Goal: Information Seeking & Learning: Compare options

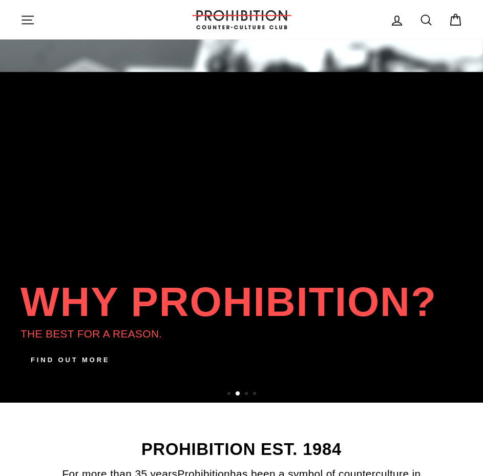
scroll to position [51, 0]
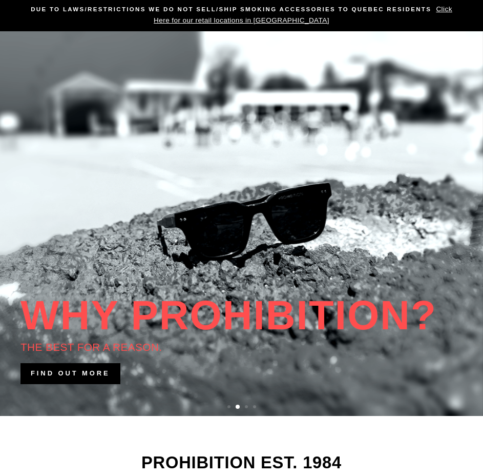
drag, startPoint x: 105, startPoint y: 301, endPoint x: 402, endPoint y: 325, distance: 297.8
click at [414, 322] on link at bounding box center [241, 223] width 483 height 384
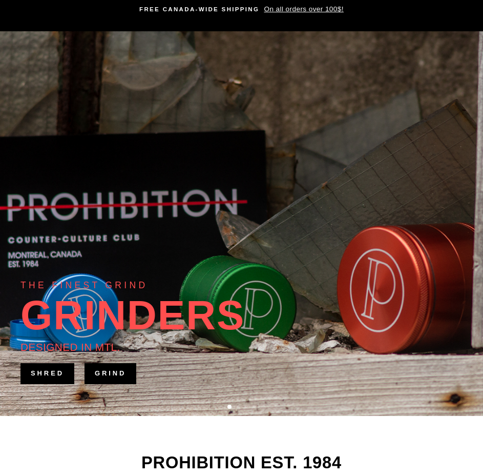
click at [105, 381] on link "GRIND" at bounding box center [111, 373] width 52 height 21
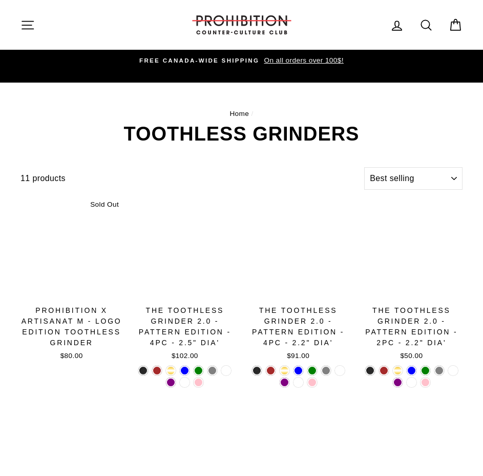
select select "best-selling"
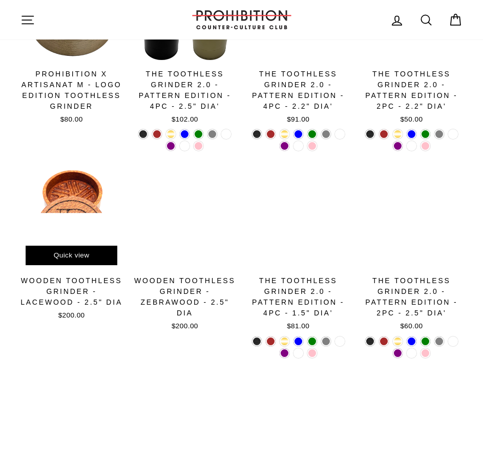
scroll to position [205, 0]
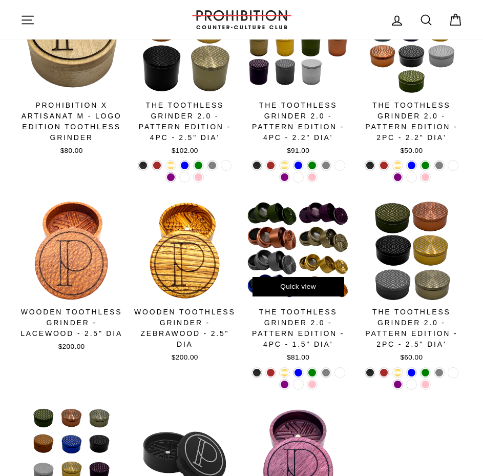
click at [309, 255] on div at bounding box center [298, 250] width 103 height 103
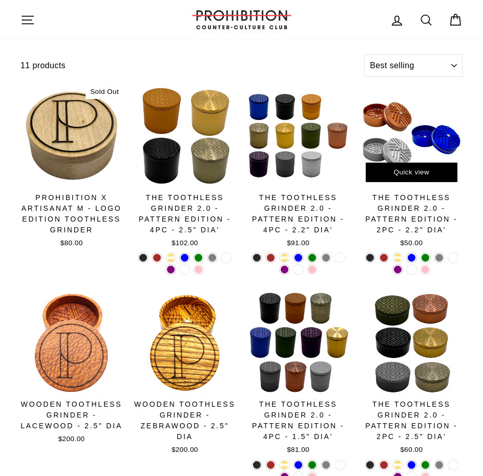
scroll to position [103, 0]
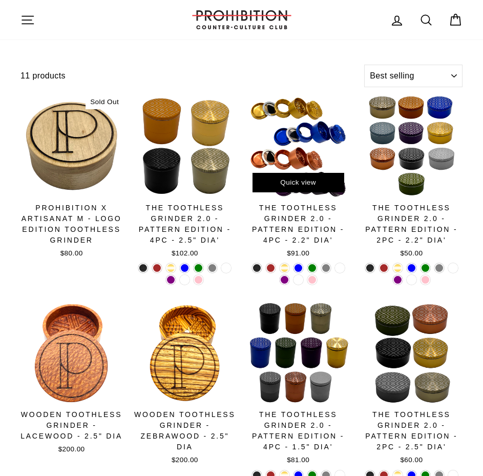
click at [331, 138] on div at bounding box center [298, 145] width 103 height 103
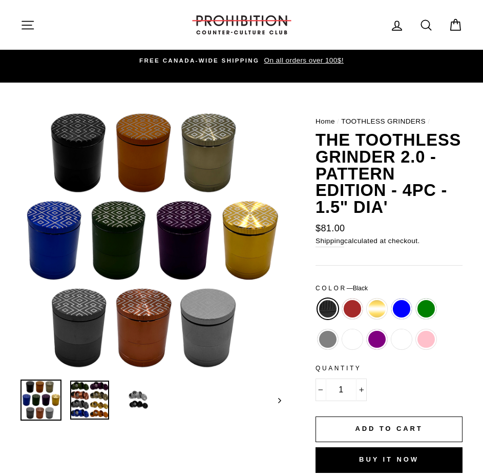
click at [86, 410] on img at bounding box center [89, 399] width 39 height 39
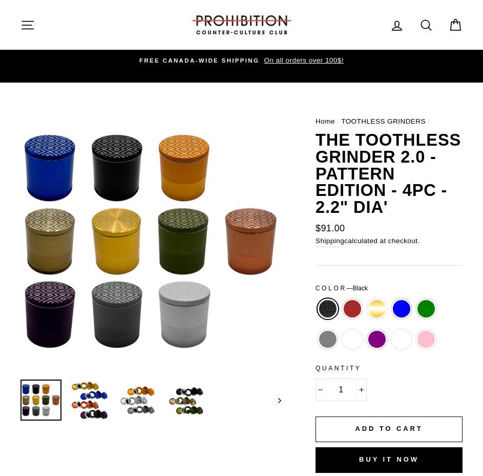
click at [194, 234] on button "Close (esc)" at bounding box center [151, 241] width 261 height 261
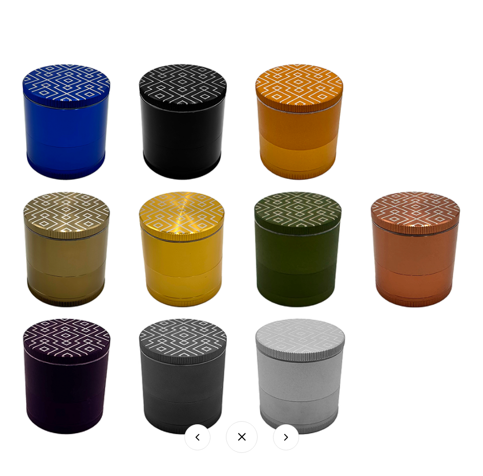
click at [103, 397] on img at bounding box center [241, 249] width 453 height 453
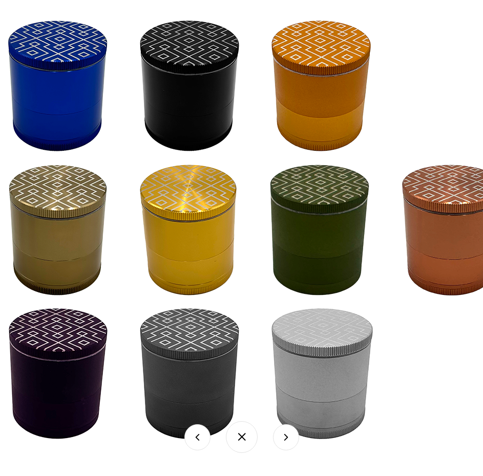
click at [146, 372] on img at bounding box center [256, 229] width 513 height 513
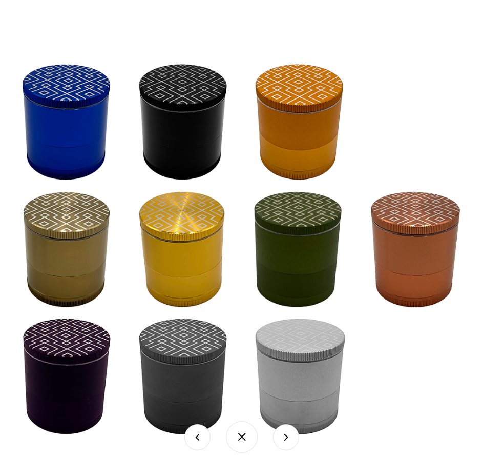
click at [240, 437] on button at bounding box center [242, 437] width 32 height 32
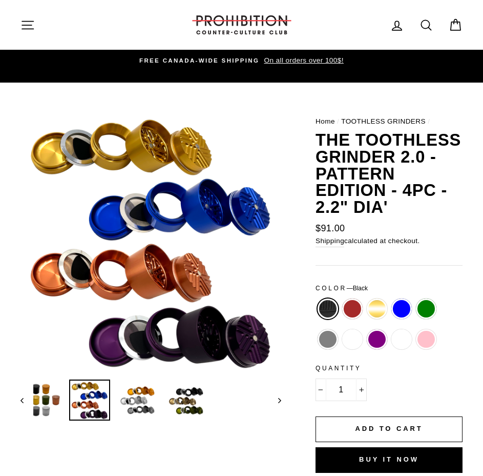
click at [103, 406] on img at bounding box center [89, 399] width 39 height 39
click at [175, 197] on button "Close (esc)" at bounding box center [151, 241] width 261 height 261
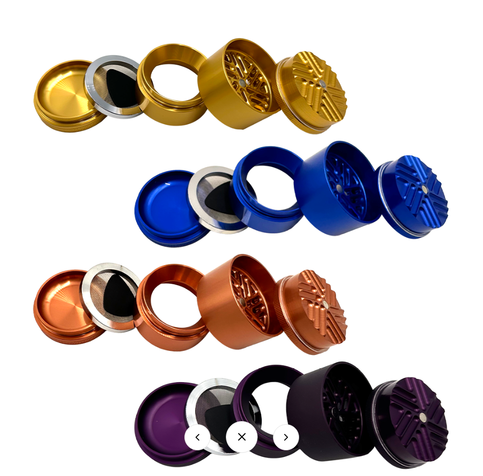
click at [146, 230] on img at bounding box center [241, 249] width 453 height 453
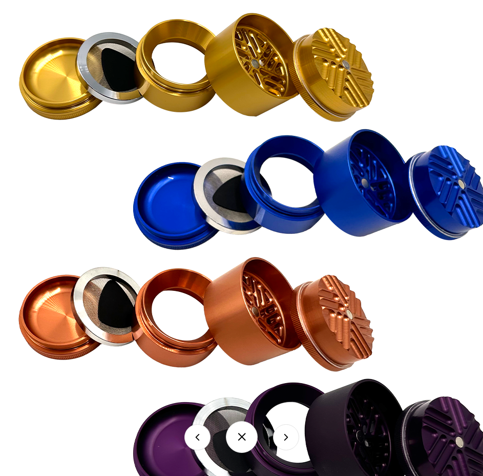
click at [147, 232] on img at bounding box center [254, 251] width 513 height 513
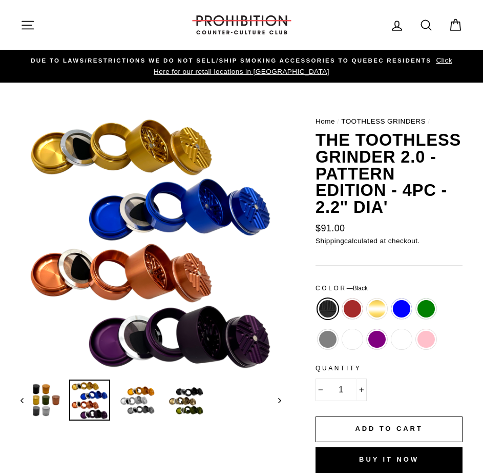
click at [357, 339] on label "[PERSON_NAME]" at bounding box center [352, 339] width 21 height 21
click at [341, 330] on input "[PERSON_NAME]" at bounding box center [340, 329] width 1 height 1
radio input "true"
click at [401, 347] on label "[PERSON_NAME]" at bounding box center [402, 339] width 21 height 21
click at [390, 330] on input "[PERSON_NAME]" at bounding box center [390, 329] width 1 height 1
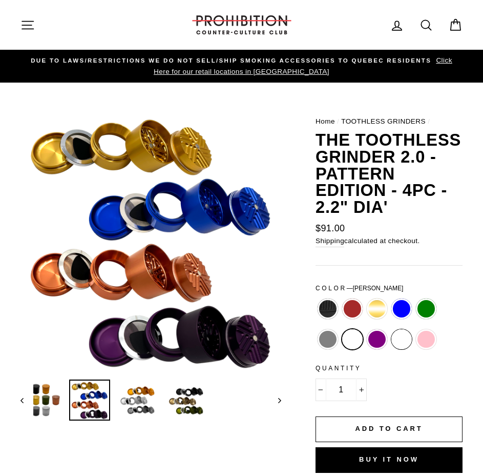
radio input "true"
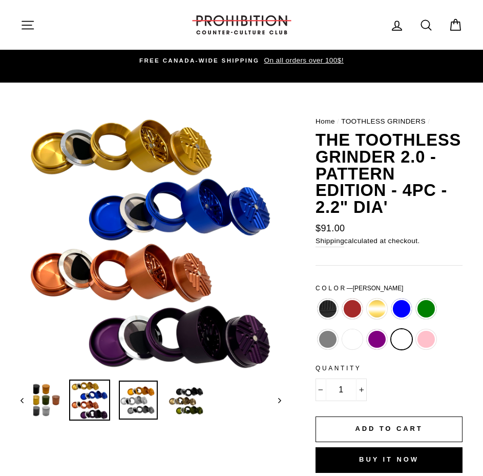
click at [127, 404] on img at bounding box center [138, 399] width 39 height 39
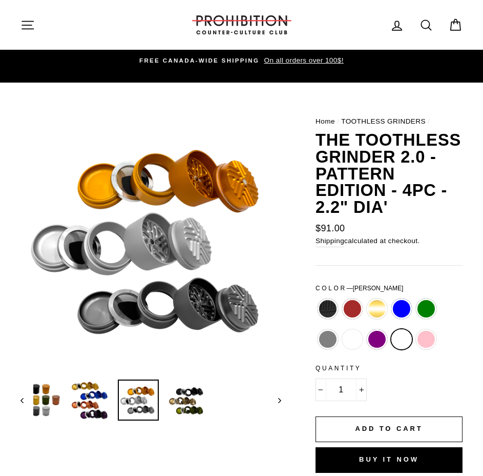
click at [327, 337] on label "[PERSON_NAME]" at bounding box center [328, 339] width 21 height 21
click at [316, 330] on input "[PERSON_NAME]" at bounding box center [316, 329] width 1 height 1
radio input "true"
click at [350, 338] on label "[PERSON_NAME]" at bounding box center [352, 339] width 21 height 21
click at [341, 330] on input "[PERSON_NAME]" at bounding box center [340, 329] width 1 height 1
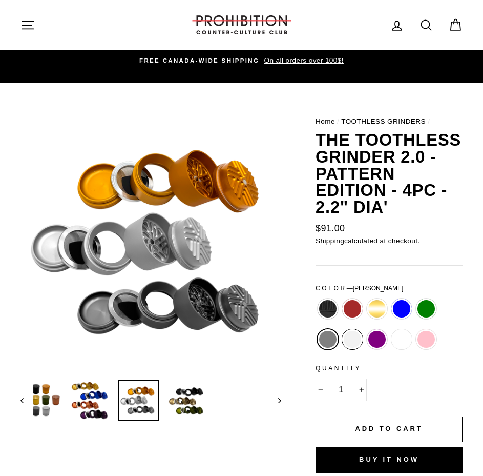
radio input "true"
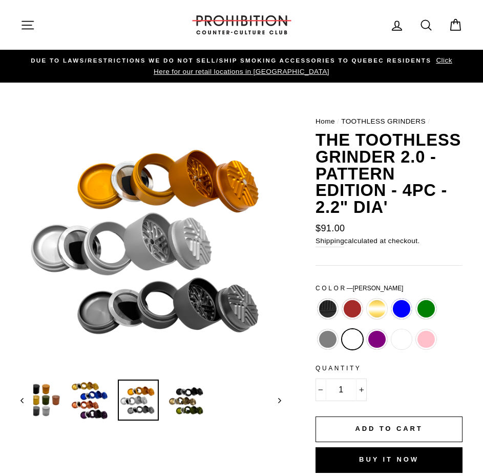
click at [389, 344] on div "Matte Purple" at bounding box center [377, 344] width 25 height 30
click at [373, 343] on label "Matte Purple" at bounding box center [377, 339] width 21 height 21
click at [366, 330] on input "Matte Purple" at bounding box center [365, 329] width 1 height 1
radio input "true"
click at [198, 390] on img at bounding box center [187, 399] width 39 height 39
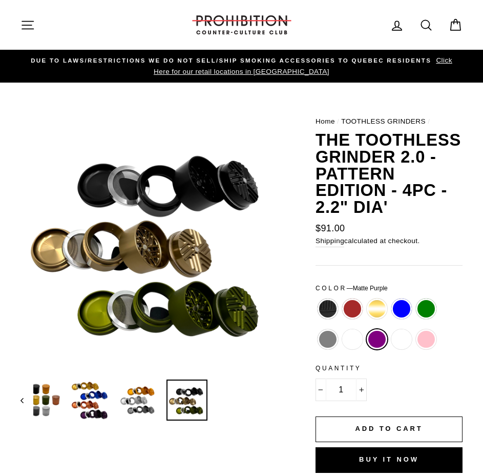
click at [418, 339] on label "Rose Pink" at bounding box center [426, 339] width 21 height 21
click at [415, 330] on input "Rose Pink" at bounding box center [414, 329] width 1 height 1
radio input "true"
click at [423, 313] on label "Matte Lime Green" at bounding box center [426, 308] width 21 height 21
click at [415, 299] on input "Matte Lime Green" at bounding box center [414, 298] width 1 height 1
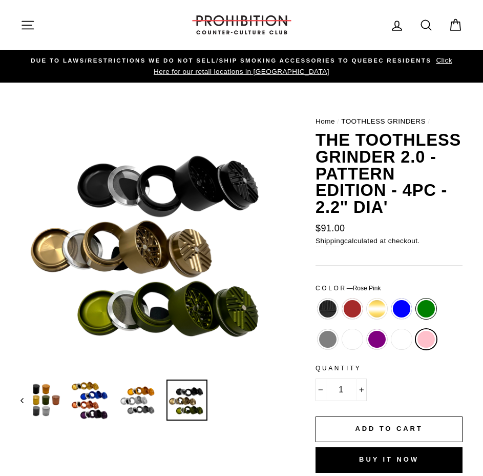
radio input "true"
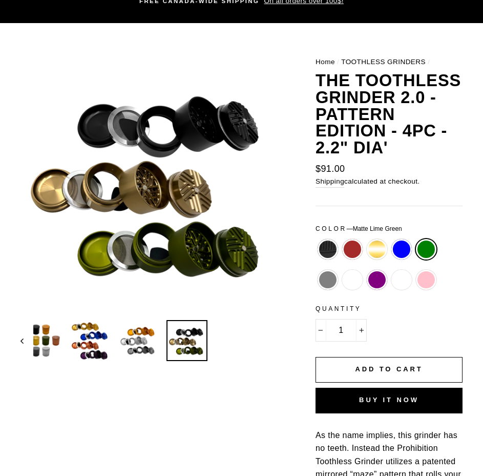
scroll to position [256, 0]
